Goal: Transaction & Acquisition: Purchase product/service

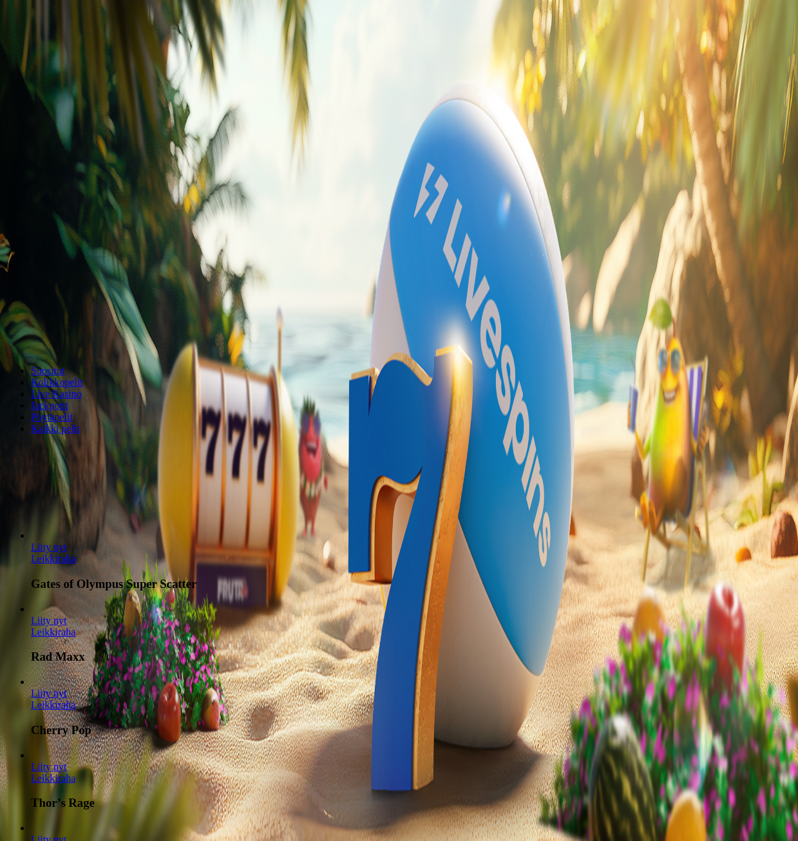
click at [39, 52] on span "Talletus" at bounding box center [24, 47] width 29 height 10
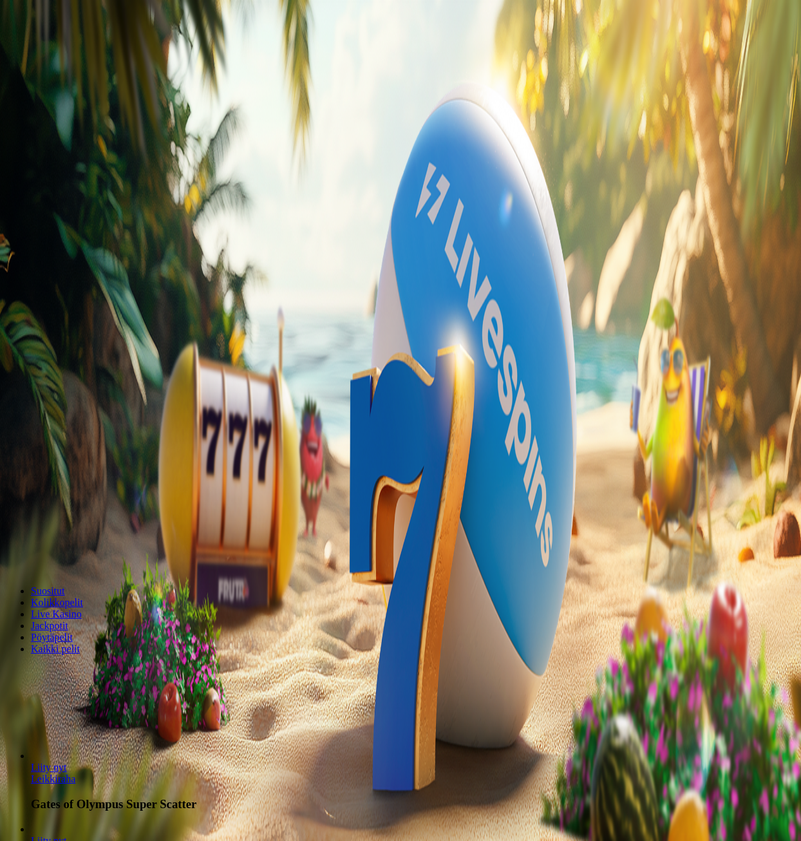
drag, startPoint x: 218, startPoint y: 131, endPoint x: 41, endPoint y: 150, distance: 177.4
click at [24, 153] on div "Talletus 0.00 € Kirjaudu Kasino Live Kasino Tarjoukset 22:02 Aloita pelaaminen …" at bounding box center [400, 172] width 791 height 335
type input "**"
click at [88, 329] on span "TALLETA JA PELAA" at bounding box center [48, 334] width 77 height 10
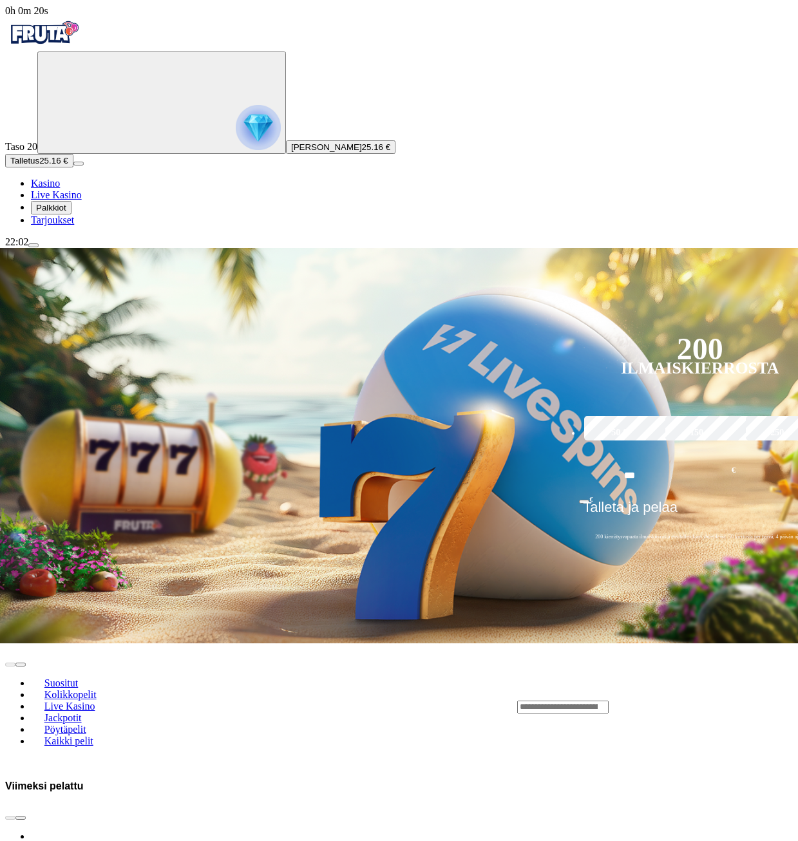
click at [608, 701] on input "Search" at bounding box center [562, 707] width 91 height 13
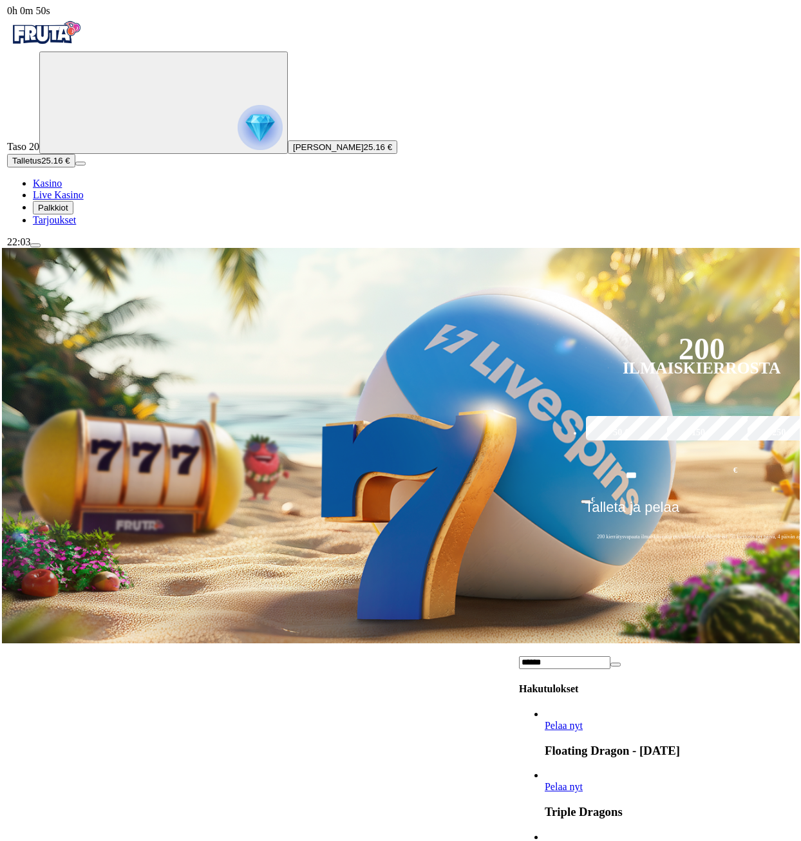
scroll to position [1803, 0]
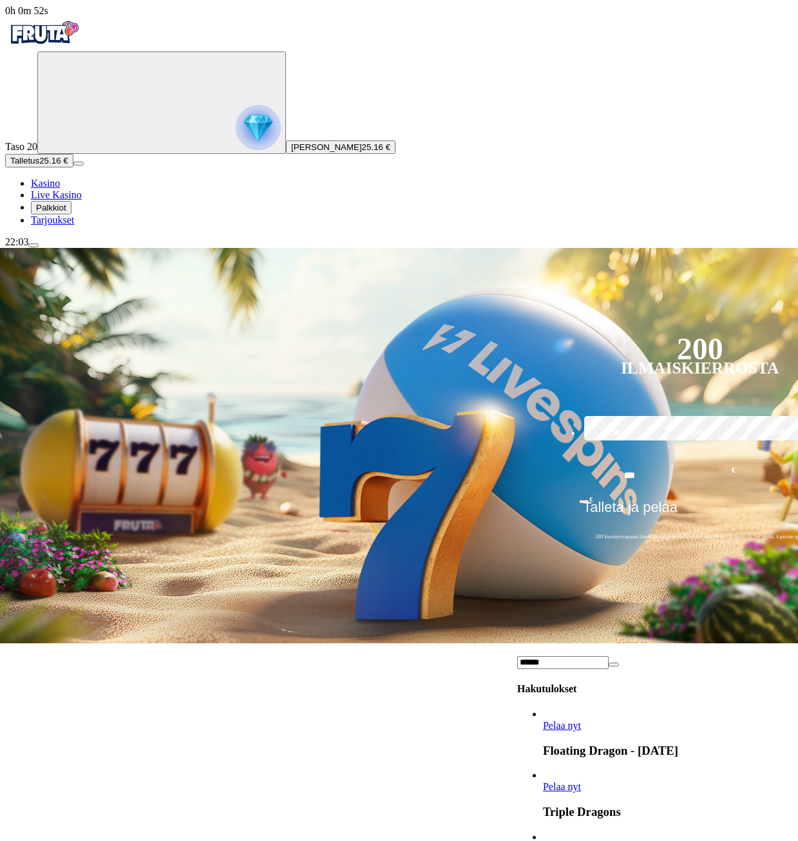
type input "******"
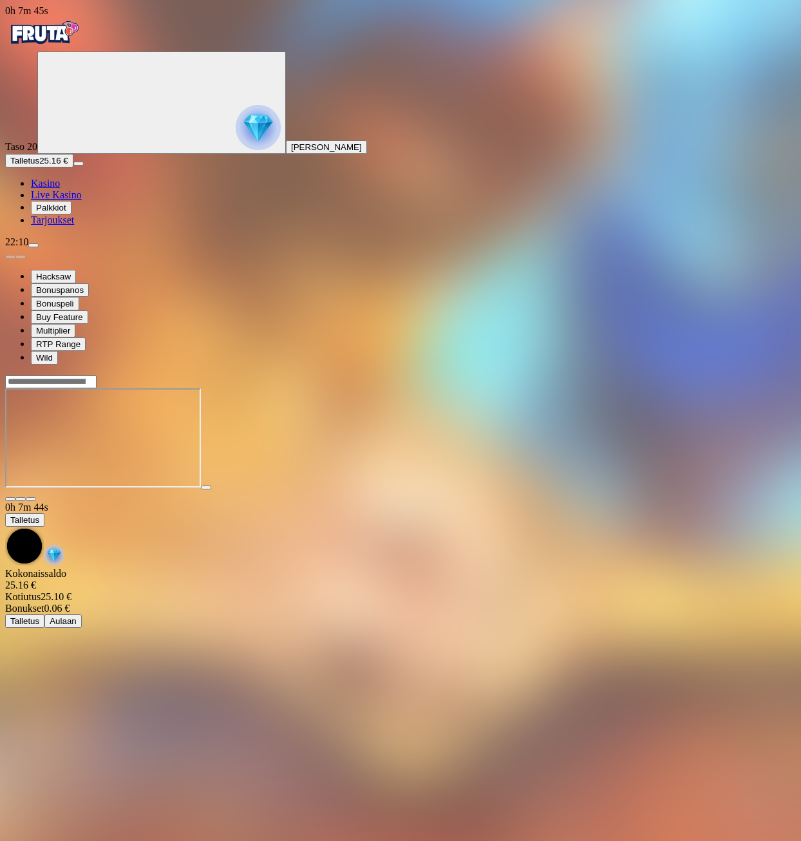
click at [82, 49] on img "Primary" at bounding box center [43, 33] width 77 height 32
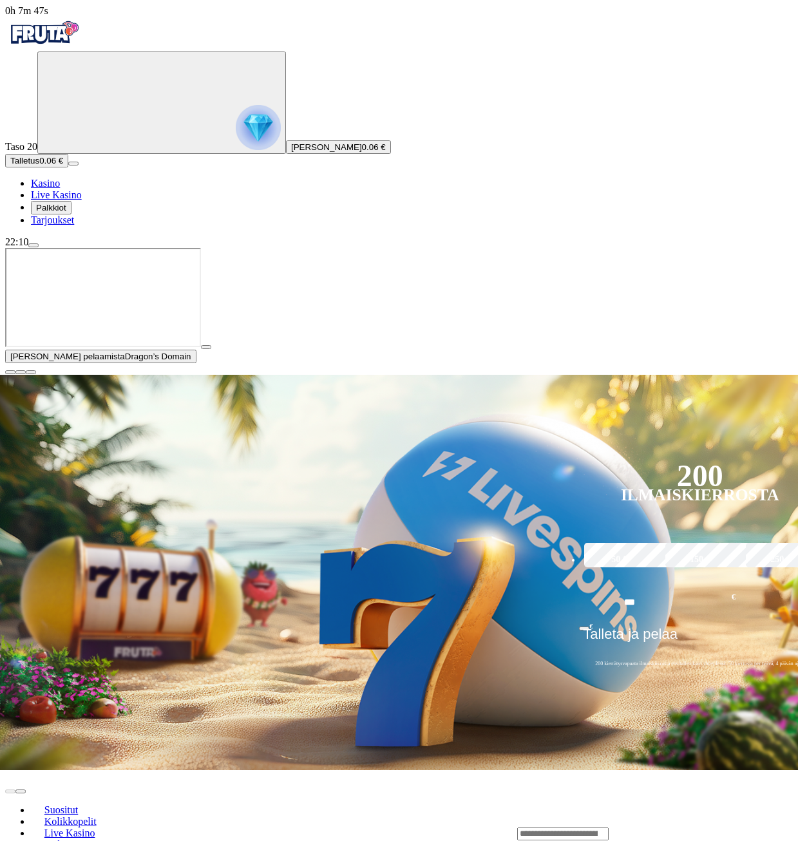
click at [10, 372] on span "close icon" at bounding box center [10, 372] width 0 height 0
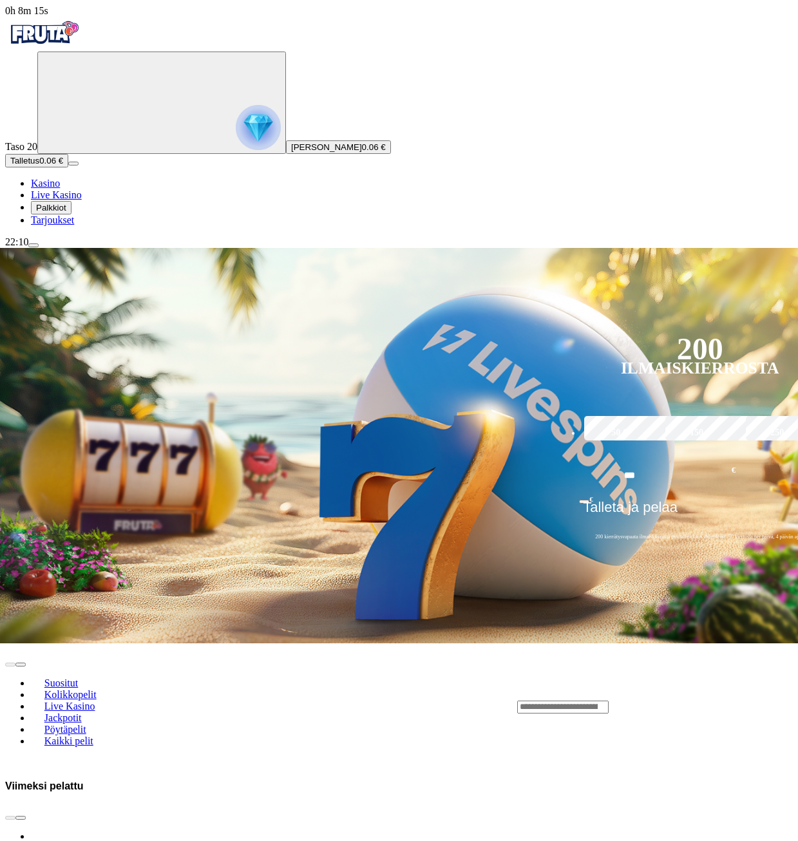
click at [39, 165] on span "Talletus" at bounding box center [24, 161] width 29 height 10
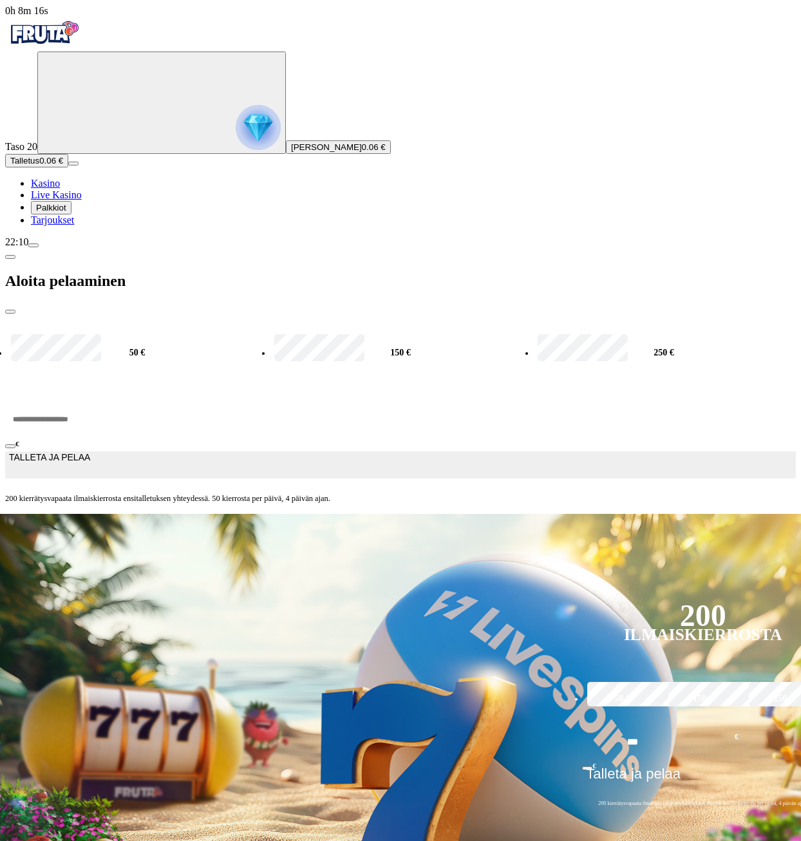
drag, startPoint x: 212, startPoint y: 125, endPoint x: 34, endPoint y: 135, distance: 178.6
click at [34, 135] on div "0h 8m 16s Taso 20 Miska Henrik Hietala 0.06 € Talletus 0.06 € Kasino Live Kasin…" at bounding box center [400, 259] width 791 height 509
click at [46, 214] on button "Palkkiot" at bounding box center [51, 208] width 41 height 14
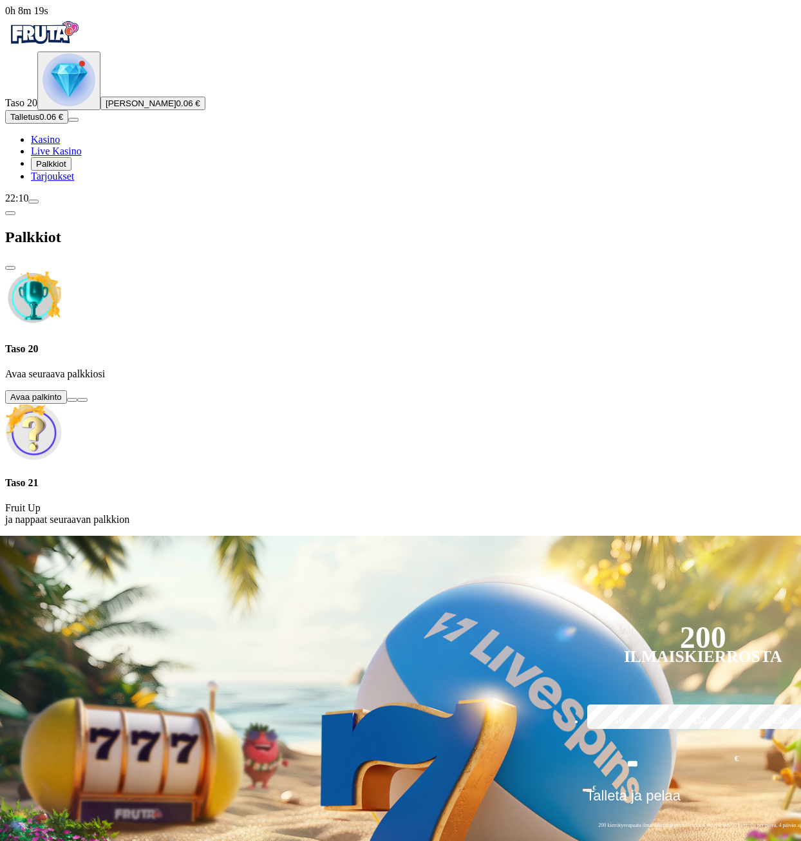
click at [77, 398] on button at bounding box center [72, 400] width 10 height 4
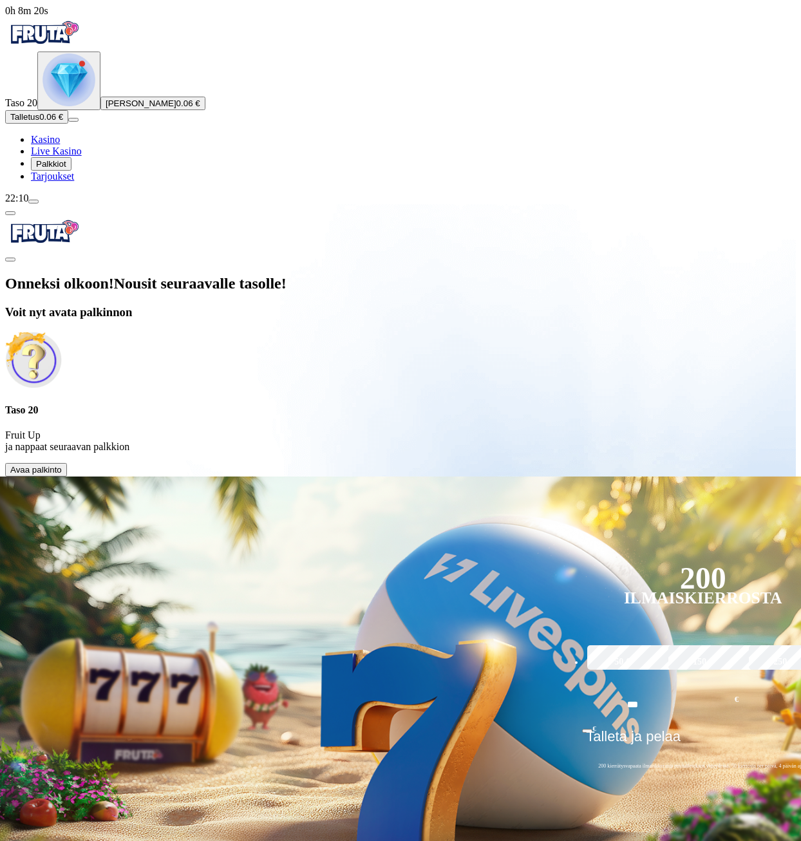
click at [285, 429] on p "Fruit Up ja nappaat seuraavan palkkion" at bounding box center [400, 440] width 791 height 23
click at [67, 463] on button "Avaa palkinto" at bounding box center [36, 470] width 62 height 14
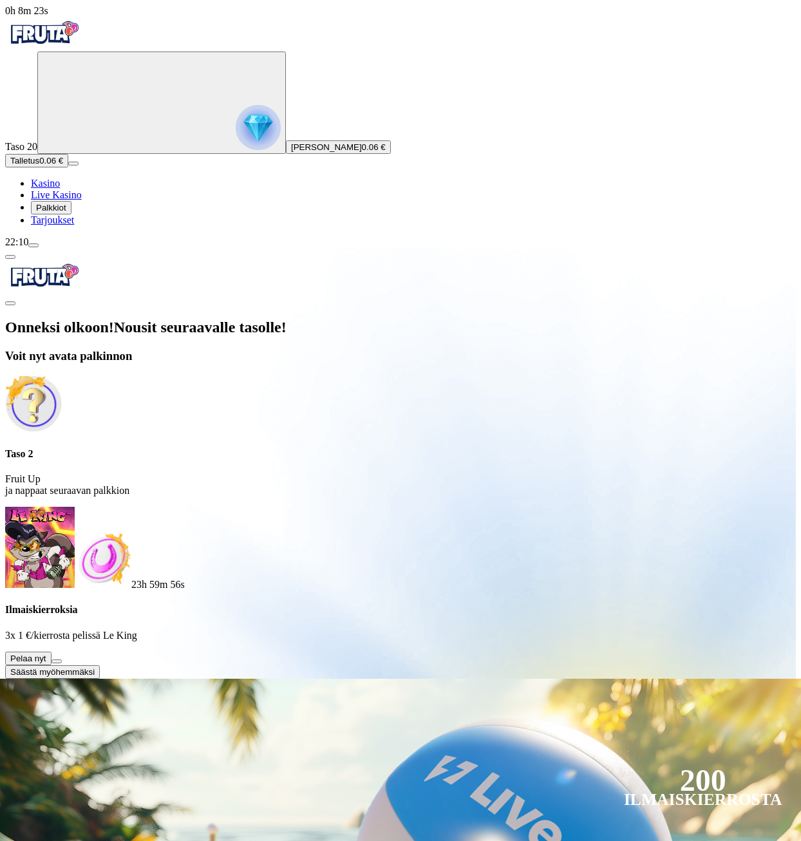
click at [62, 659] on button at bounding box center [57, 661] width 10 height 4
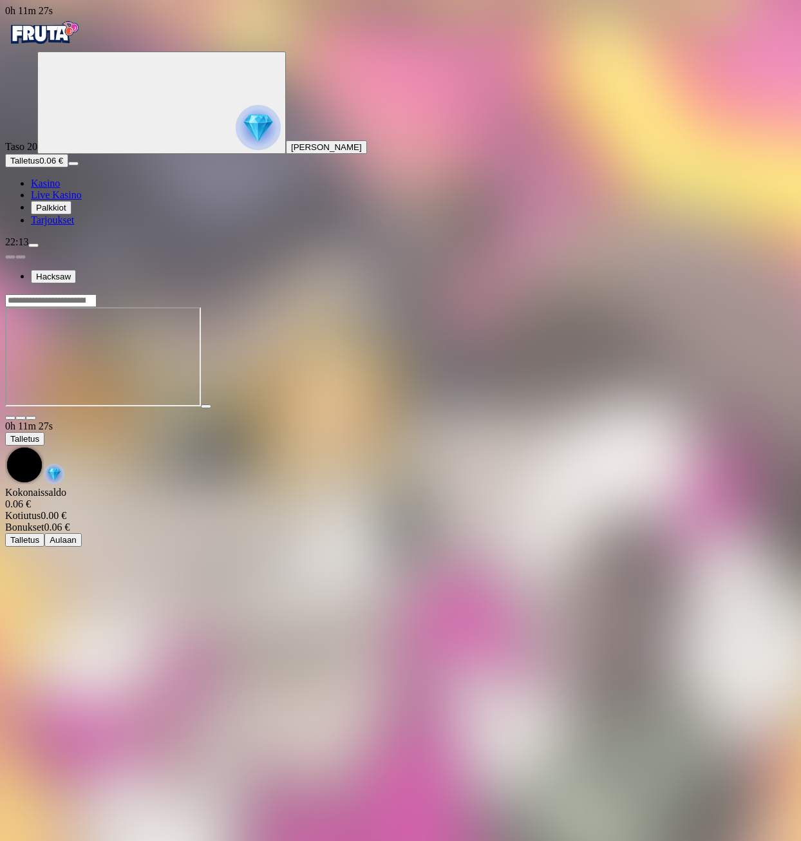
click at [33, 245] on span "menu icon" at bounding box center [33, 245] width 0 height 0
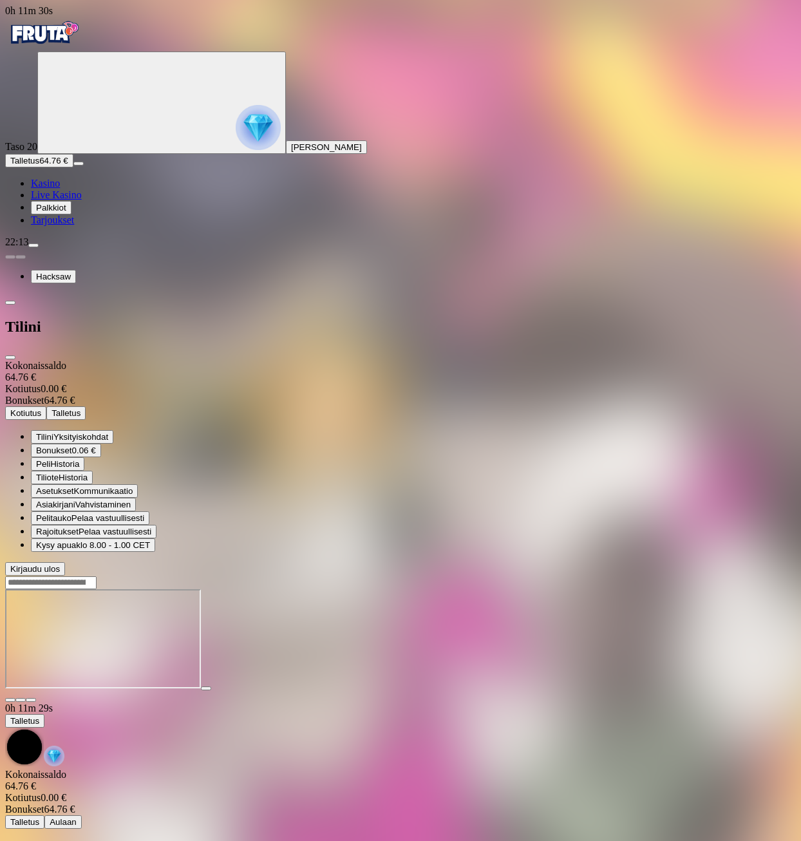
click at [10, 357] on span "close icon" at bounding box center [10, 357] width 0 height 0
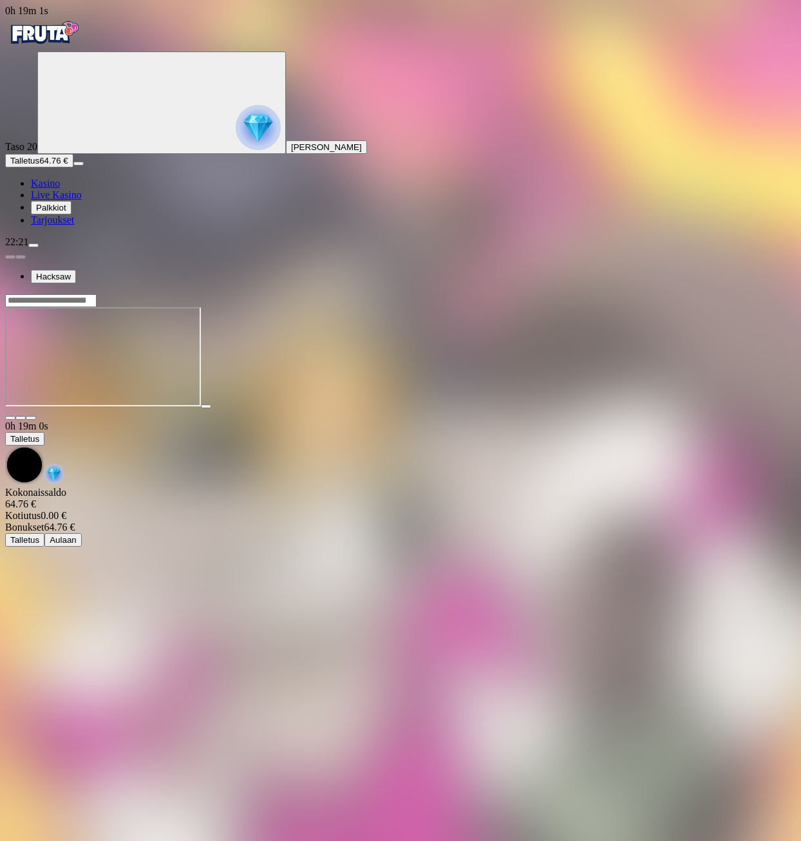
click at [264, 547] on main "0h 19m 0s Talletus Kokonaissaldo 64.76 € Kotiutus 0.00 € Bonukset 64.76 € Talle…" at bounding box center [400, 420] width 791 height 253
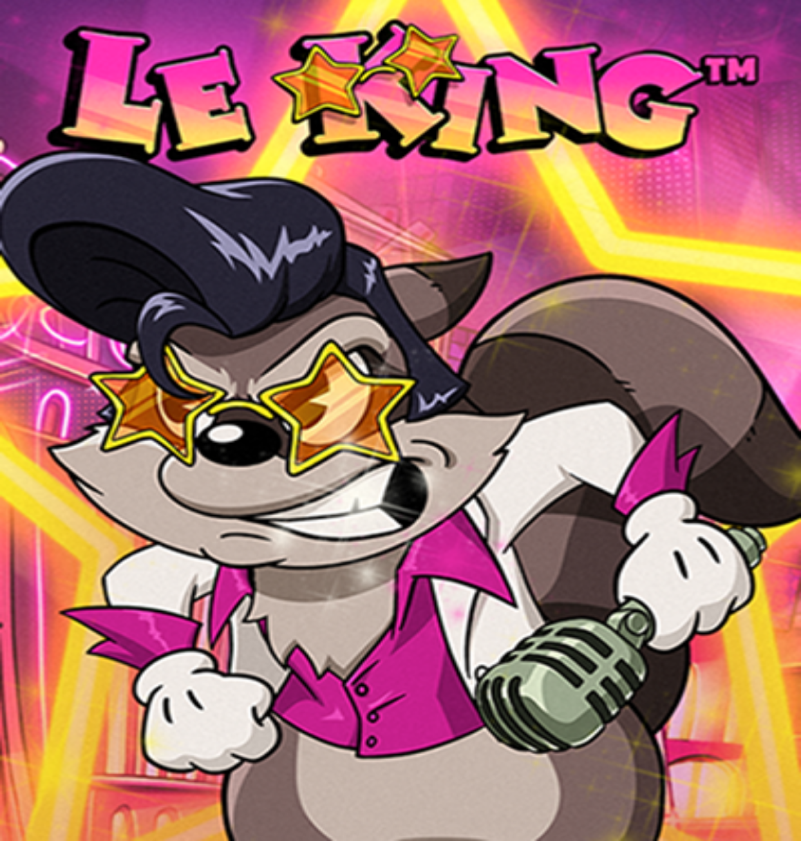
click at [33, 245] on span "menu icon" at bounding box center [33, 245] width 0 height 0
click at [72, 446] on span "Bonukset" at bounding box center [54, 451] width 36 height 10
click at [10, 357] on span "close icon" at bounding box center [10, 357] width 0 height 0
click at [33, 245] on span "menu icon" at bounding box center [33, 245] width 0 height 0
click at [72, 446] on span "Bonukset" at bounding box center [54, 451] width 36 height 10
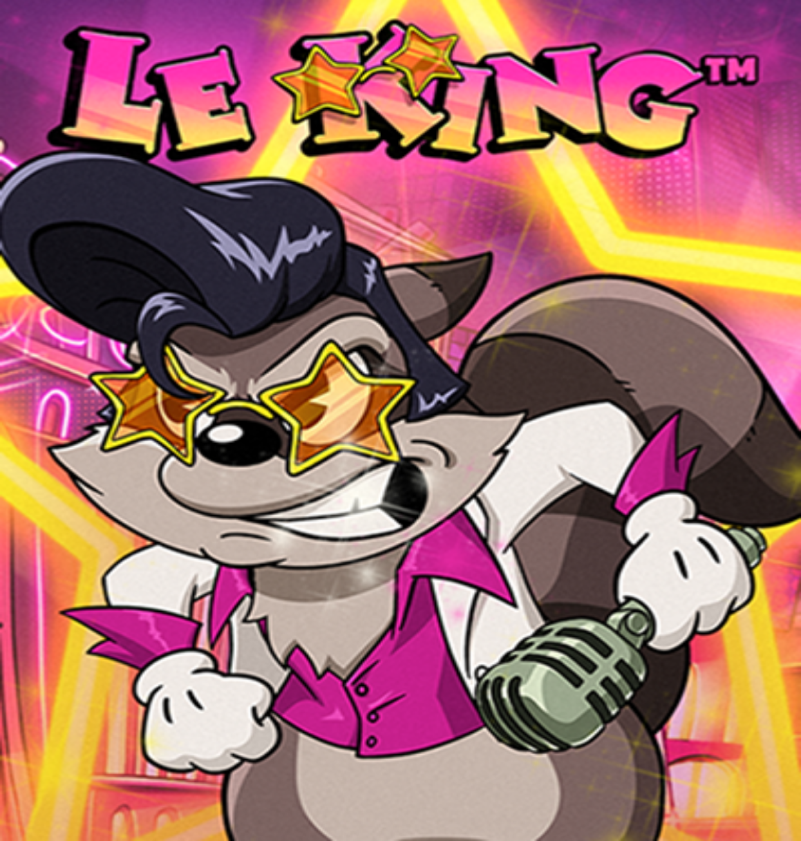
click at [10, 357] on span "close icon" at bounding box center [10, 357] width 0 height 0
click at [33, 245] on span "menu icon" at bounding box center [33, 245] width 0 height 0
click at [72, 446] on span "Bonukset" at bounding box center [54, 451] width 36 height 10
click at [10, 357] on span "close icon" at bounding box center [10, 357] width 0 height 0
click at [66, 212] on span "Palkkiot" at bounding box center [51, 208] width 30 height 10
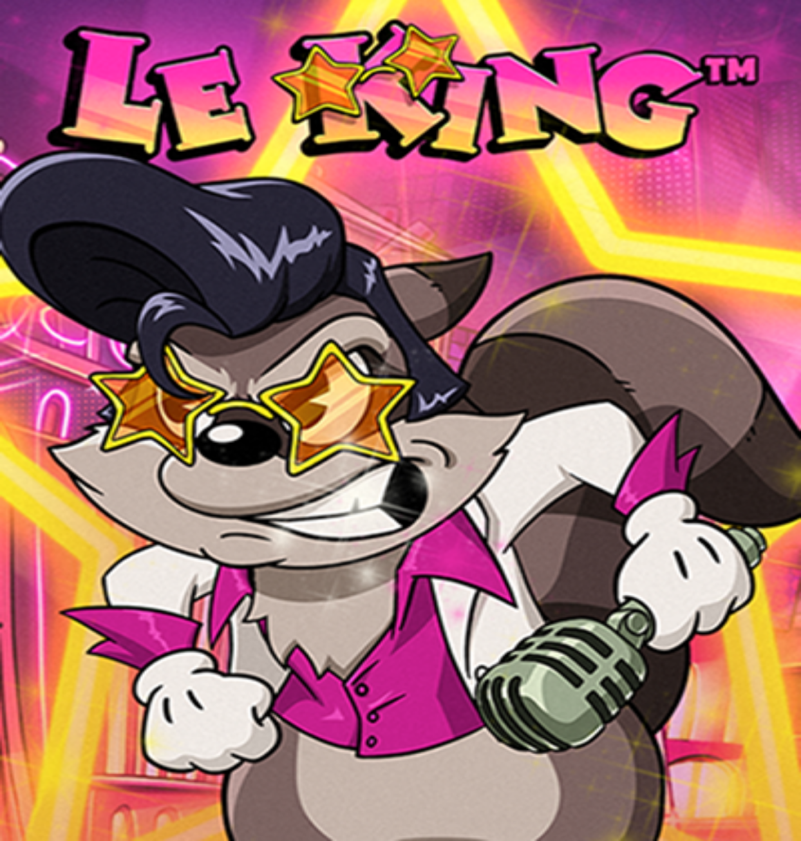
click at [74, 225] on span "Tarjoukset" at bounding box center [52, 219] width 43 height 11
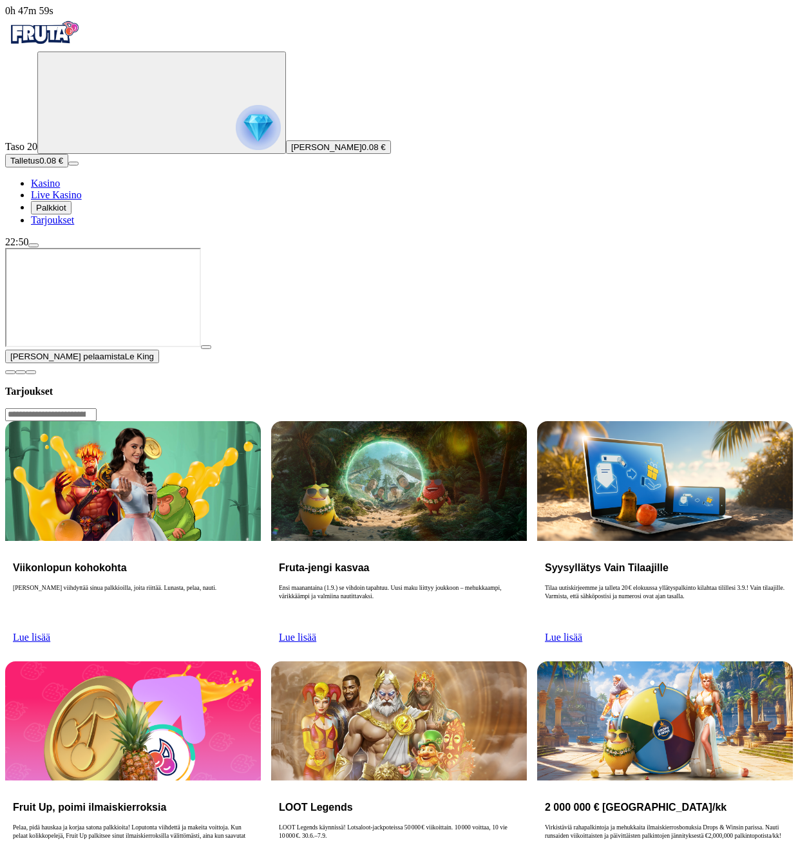
click at [33, 245] on span "menu icon" at bounding box center [33, 245] width 0 height 0
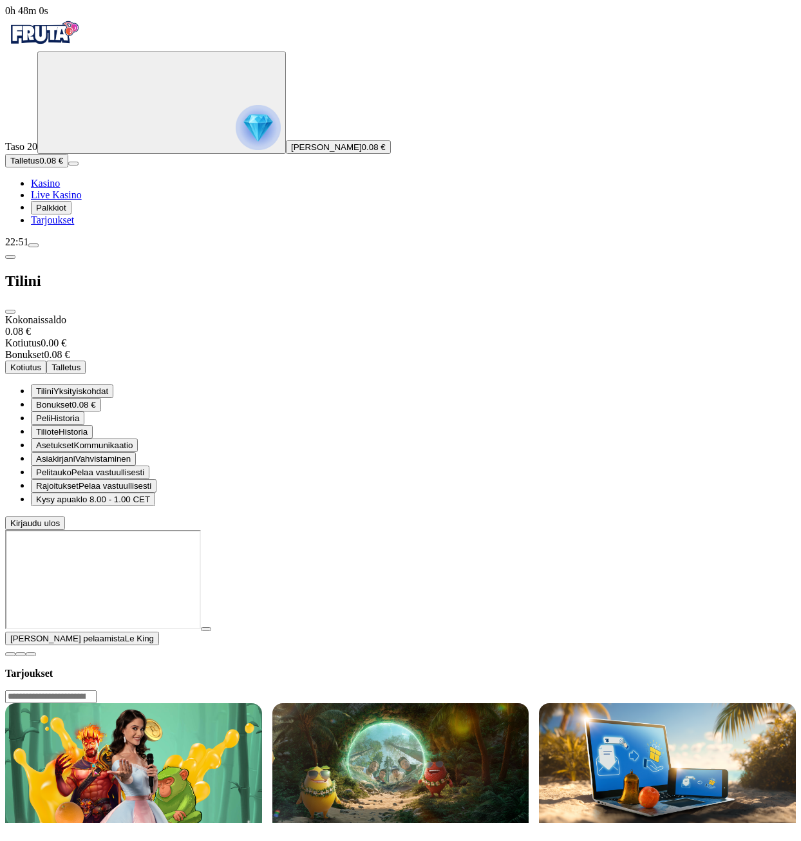
click at [72, 400] on span "Bonukset" at bounding box center [54, 405] width 36 height 10
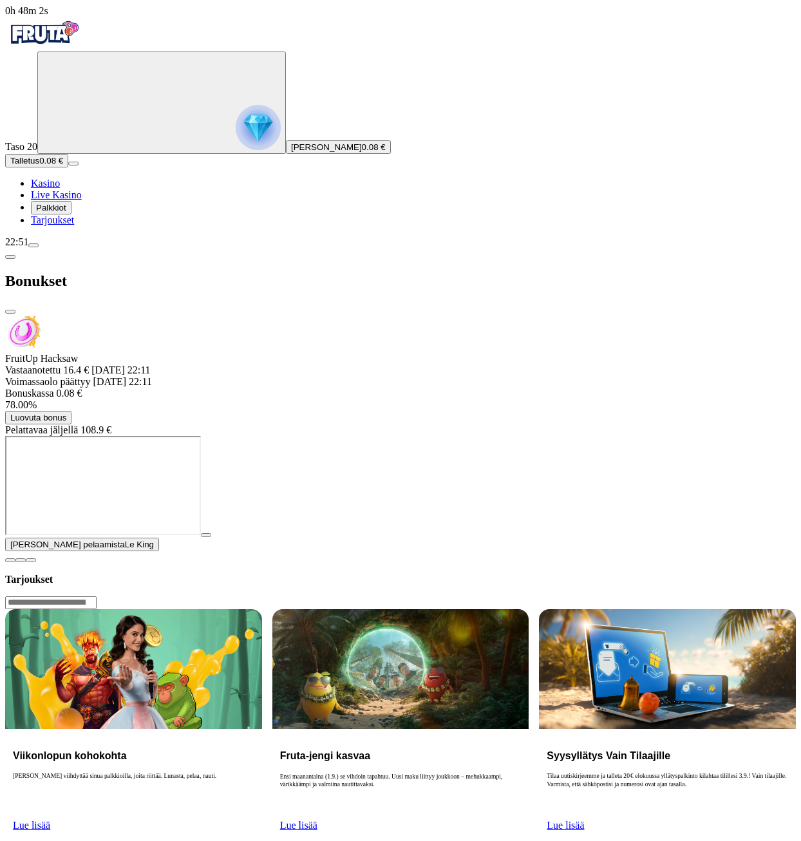
click at [66, 413] on span "Luovuta bonus" at bounding box center [38, 418] width 56 height 10
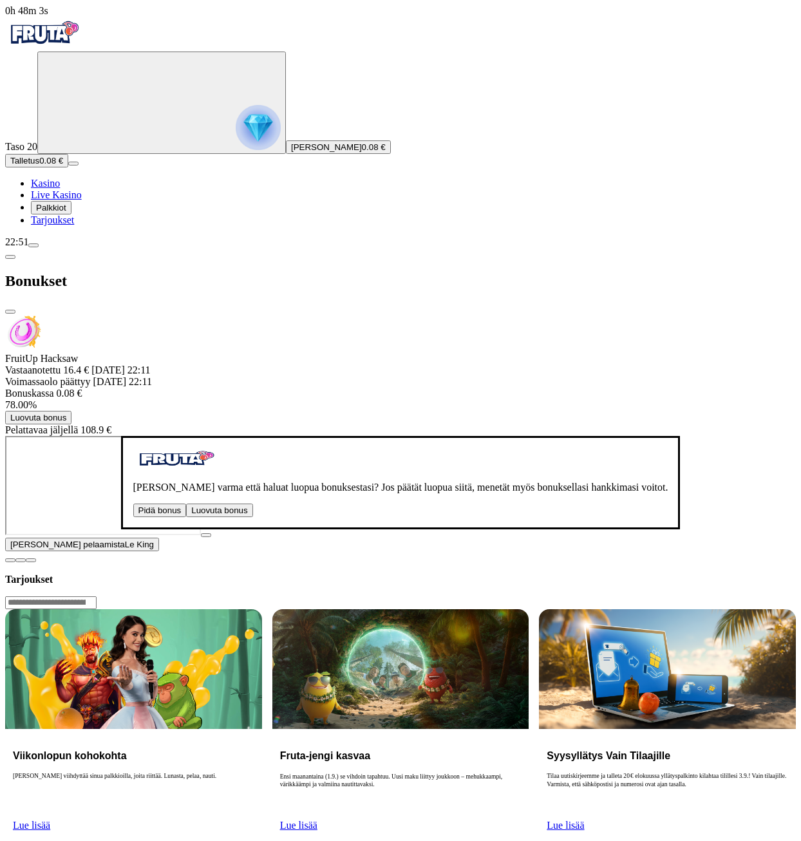
click at [252, 504] on button "Luovuta bonus" at bounding box center [219, 511] width 66 height 14
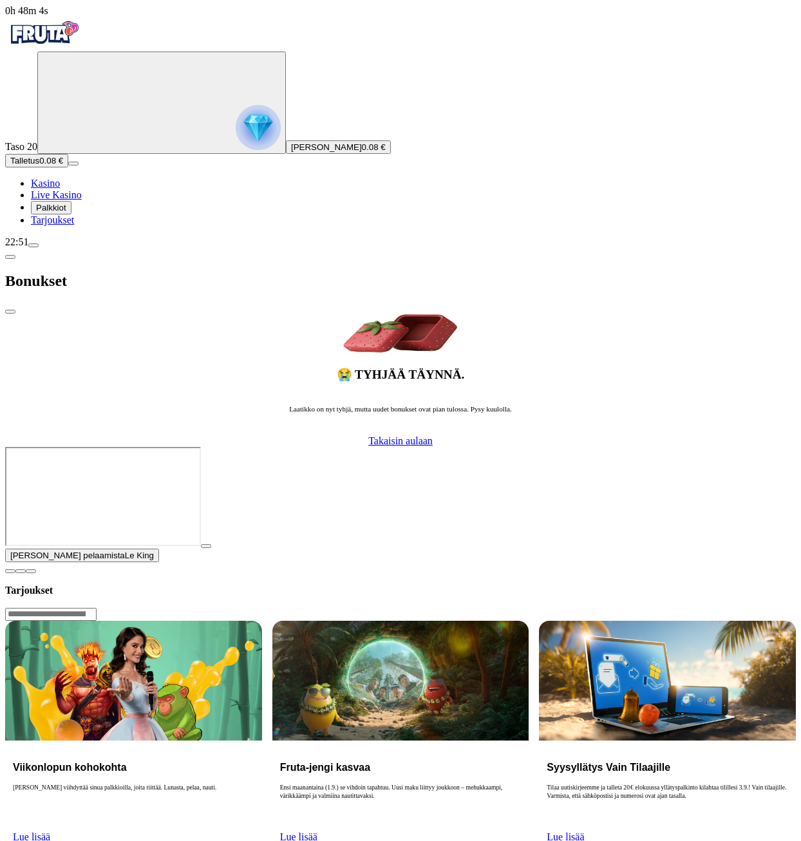
click at [368, 435] on span "Takaisin aulaan" at bounding box center [400, 440] width 64 height 11
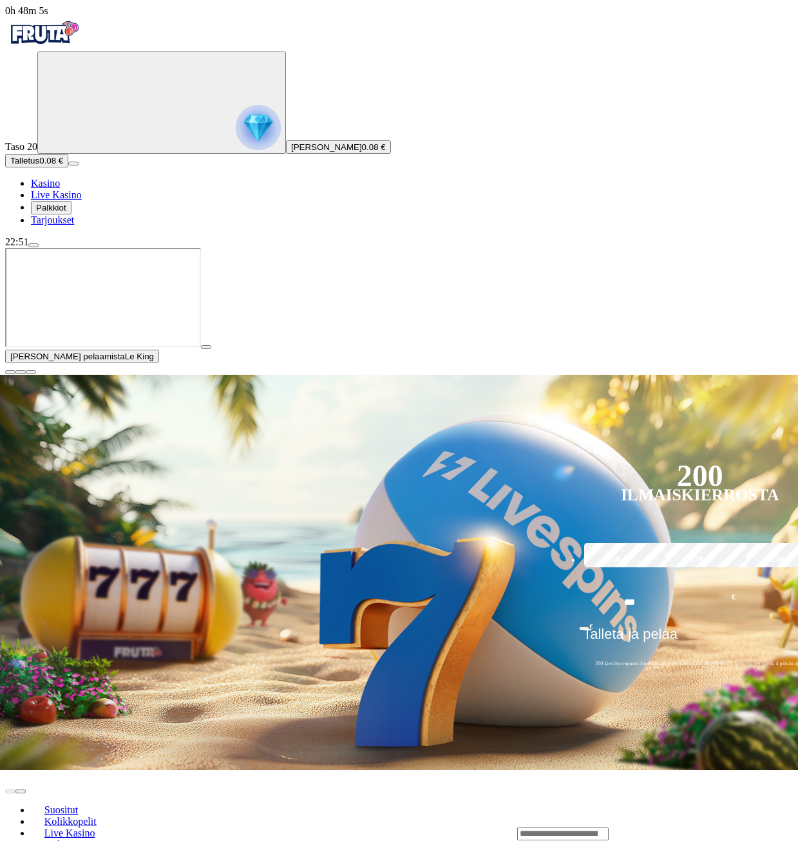
click at [82, 36] on img "Primary" at bounding box center [43, 33] width 77 height 32
click at [291, 152] on span "[PERSON_NAME] [PERSON_NAME]" at bounding box center [326, 147] width 71 height 10
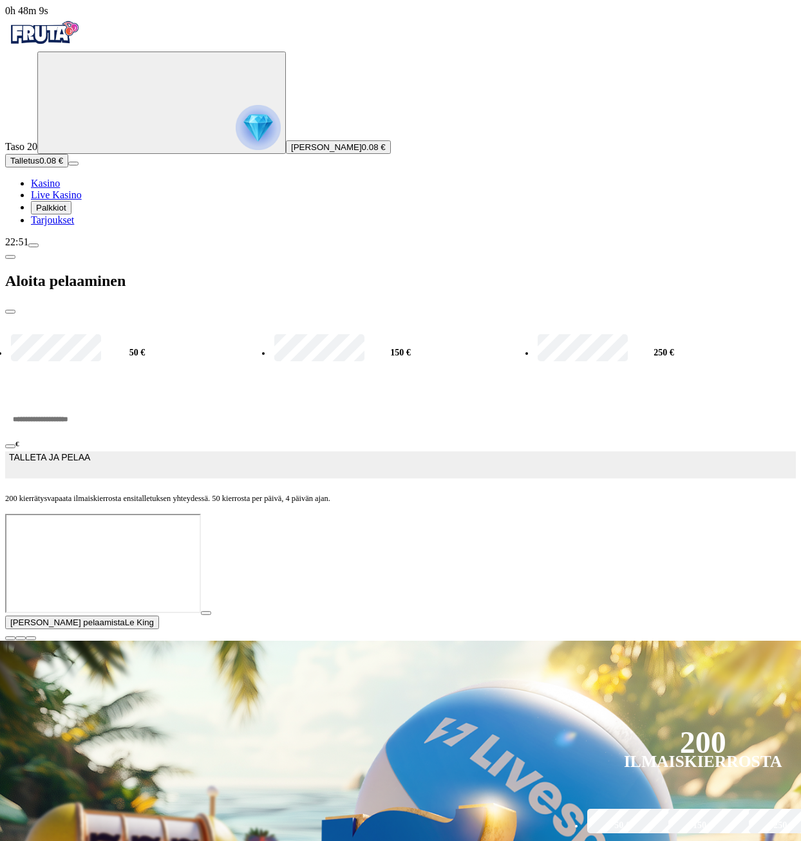
click at [446, 248] on div "Aloita pelaaminen" at bounding box center [400, 281] width 791 height 66
click at [10, 312] on span "close icon" at bounding box center [10, 312] width 0 height 0
